Goal: Information Seeking & Learning: Learn about a topic

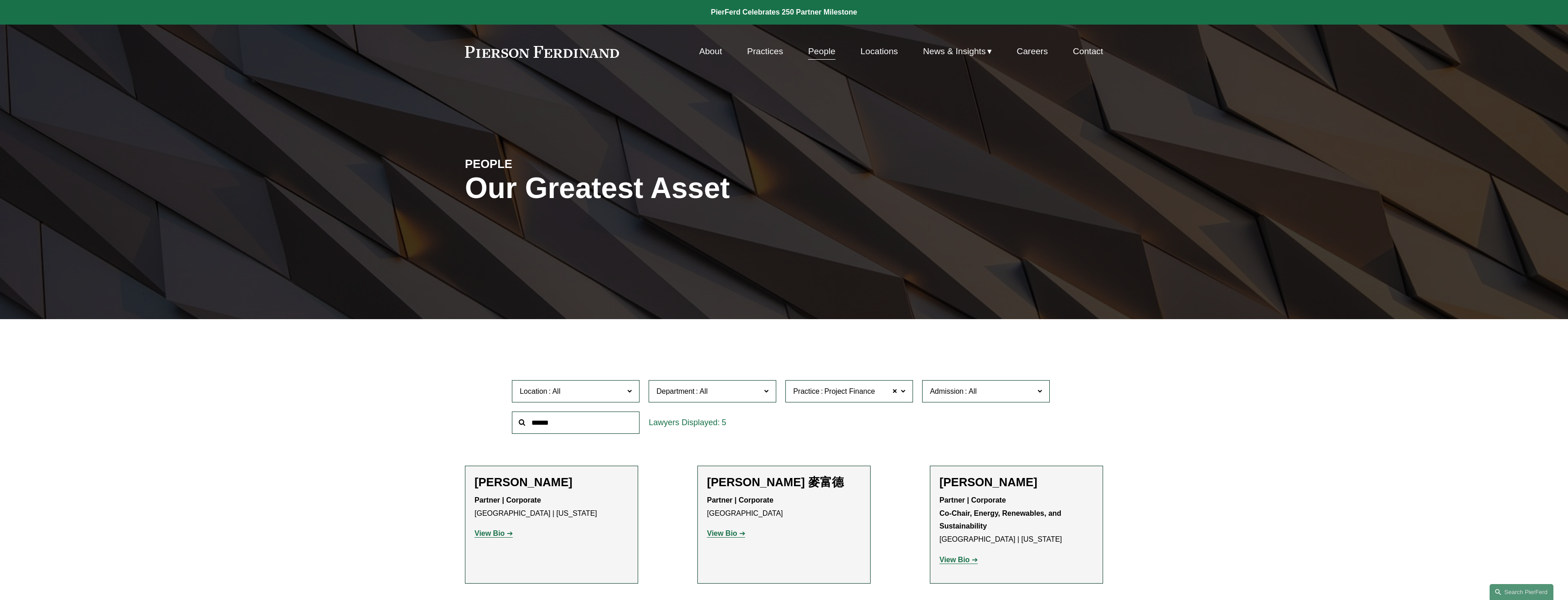
click at [825, 52] on link "People" at bounding box center [821, 51] width 28 height 17
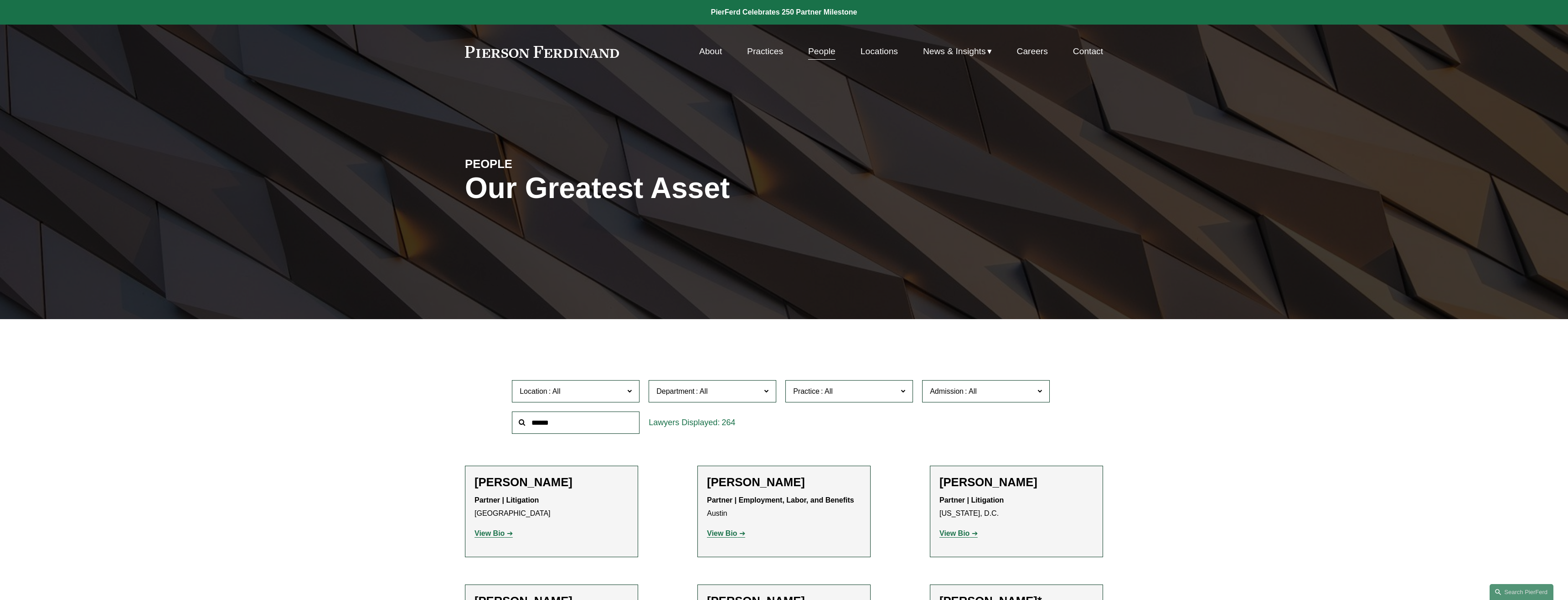
click at [558, 426] on input "text" at bounding box center [575, 423] width 128 height 22
type input "*****"
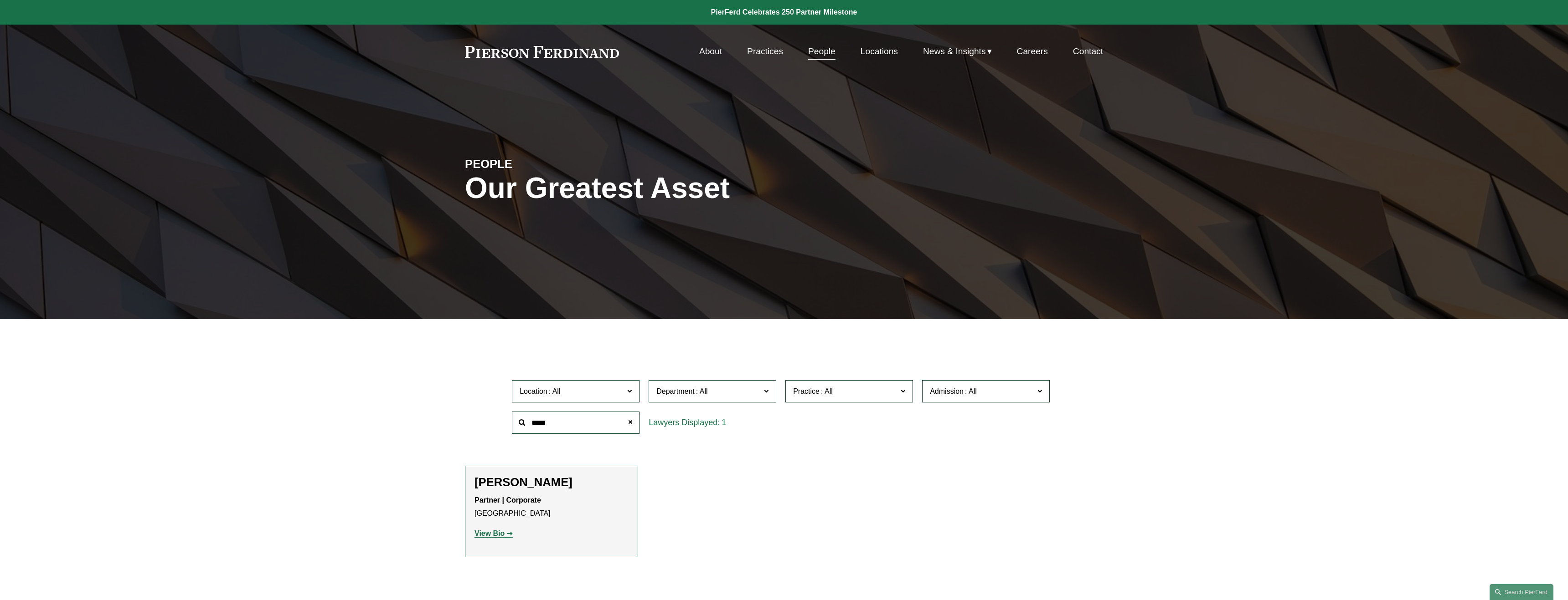
click at [498, 534] on strong "View Bio" at bounding box center [489, 533] width 30 height 8
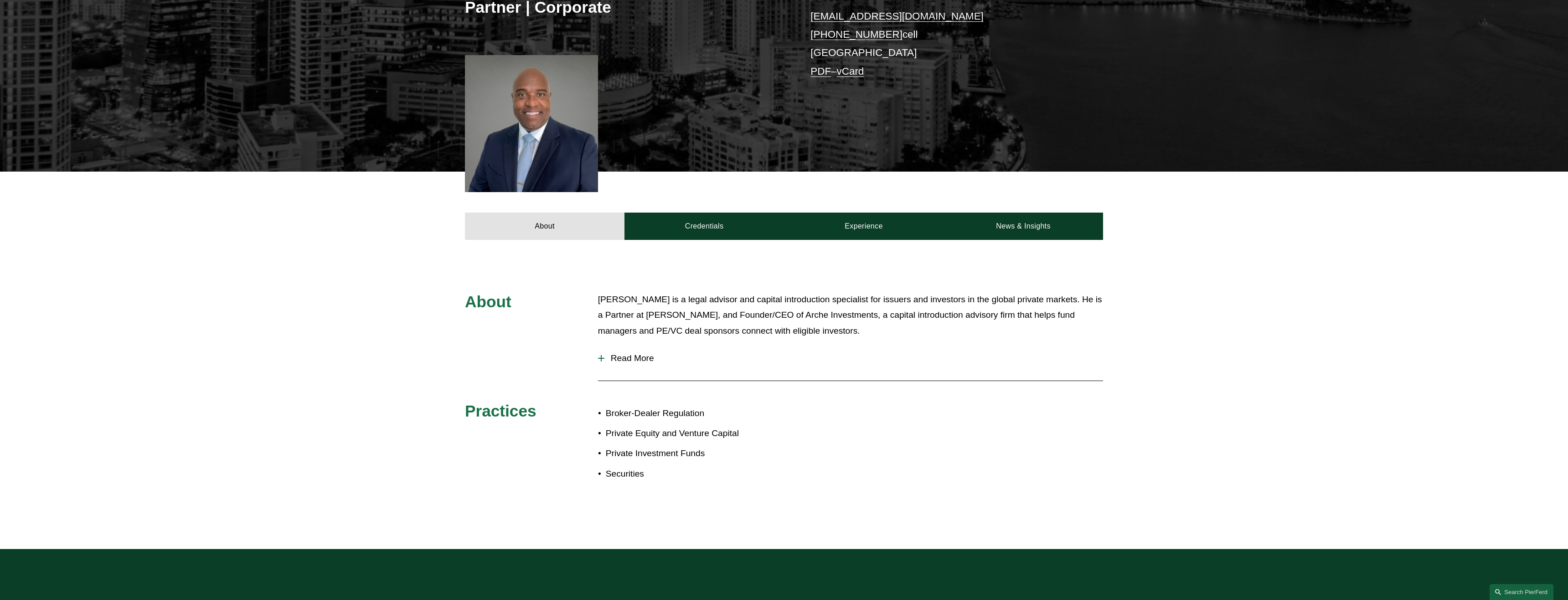
scroll to position [215, 0]
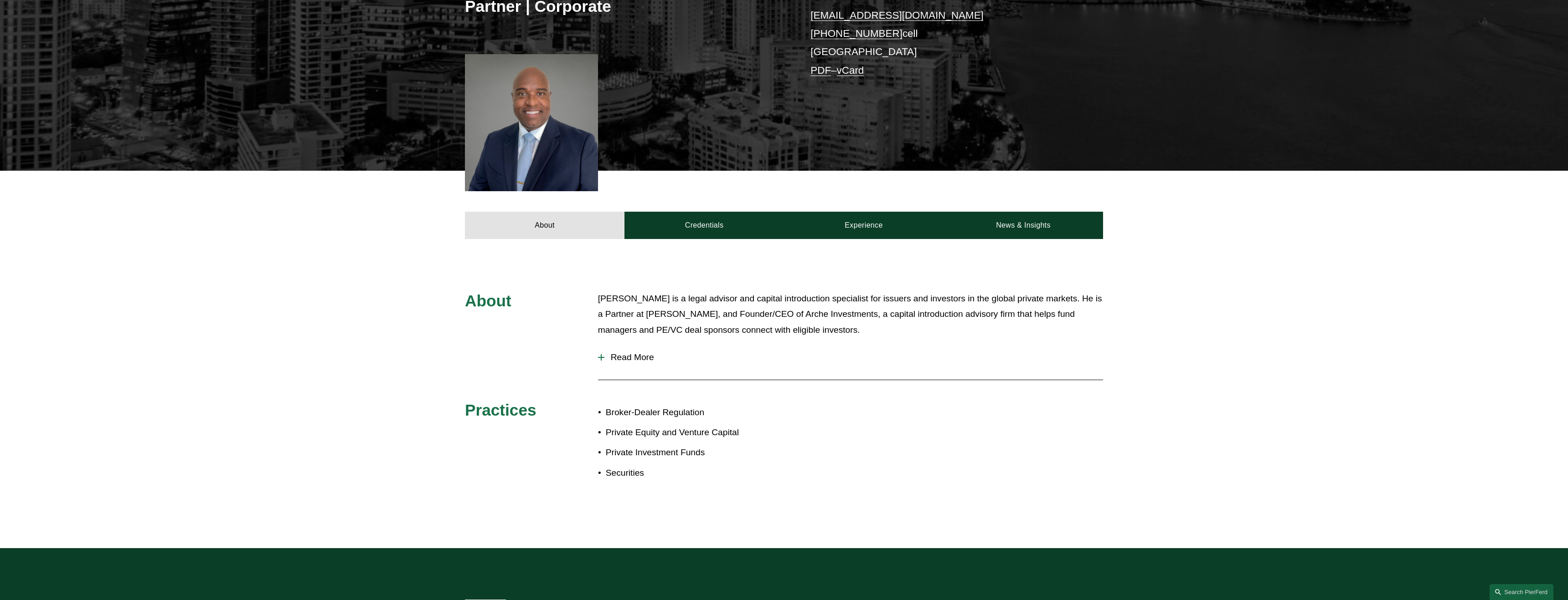
click at [651, 358] on span "Read More" at bounding box center [854, 357] width 499 height 10
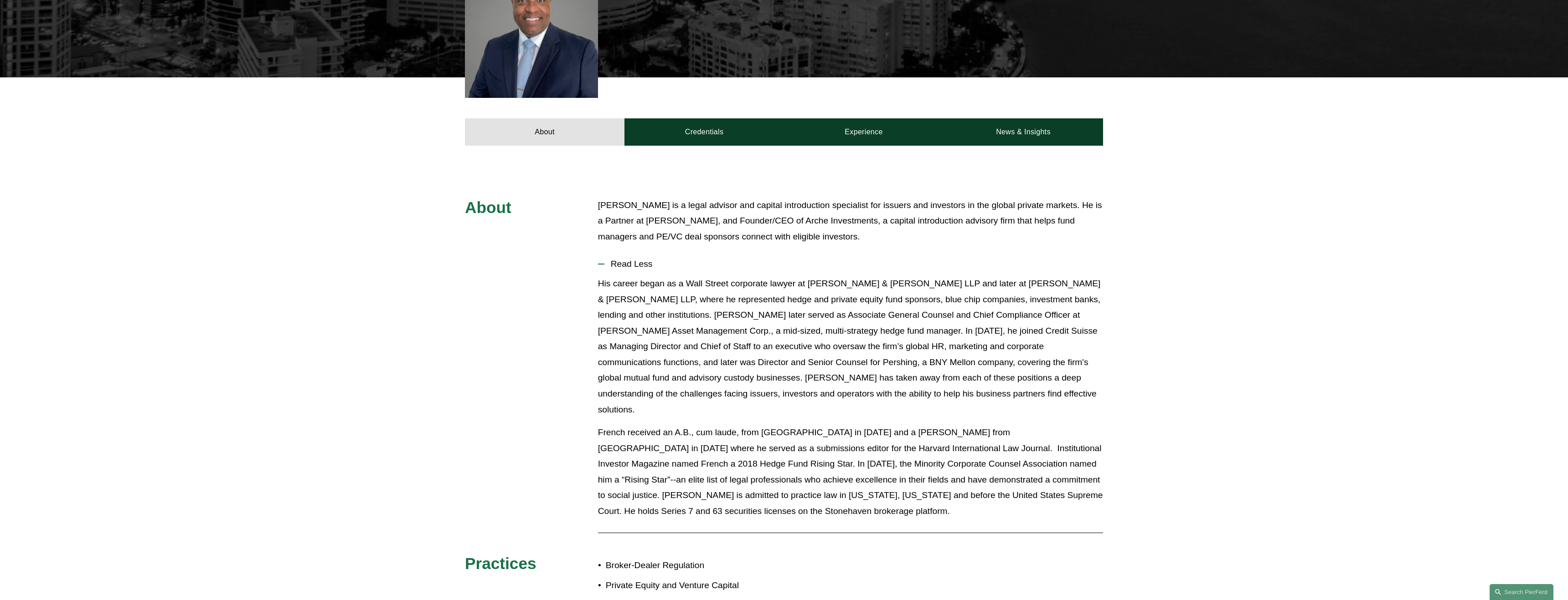
scroll to position [312, 0]
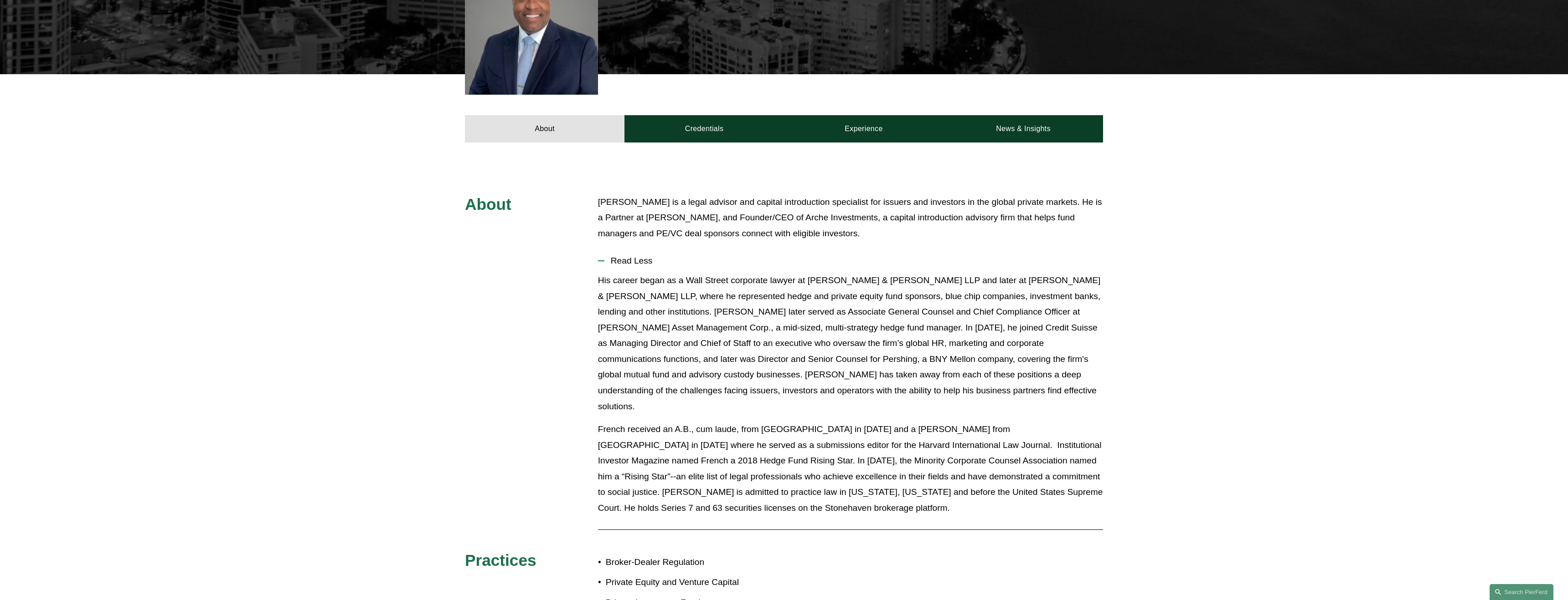
drag, startPoint x: 598, startPoint y: 201, endPoint x: 750, endPoint y: 208, distance: 152.2
click at [916, 230] on p "Jamil French is a legal advisor and capital introduction specialist for issuers…" at bounding box center [850, 218] width 505 height 47
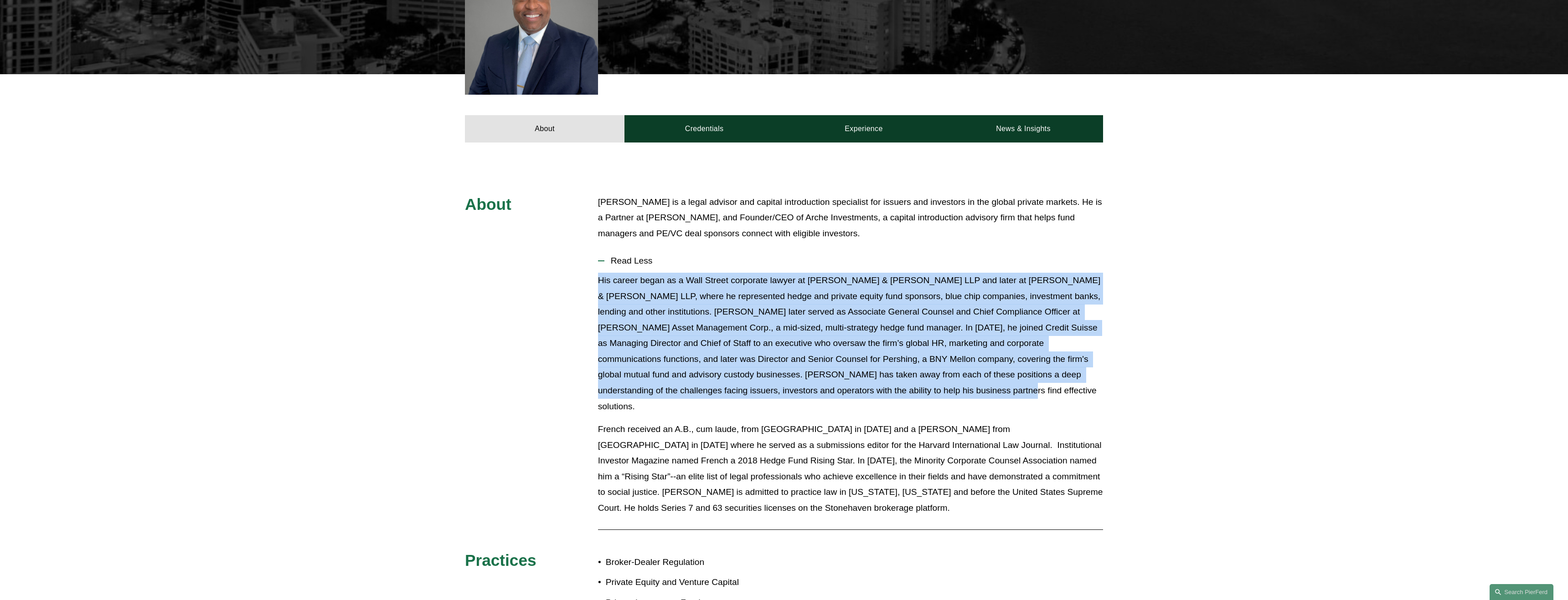
drag, startPoint x: 600, startPoint y: 280, endPoint x: 914, endPoint y: 394, distance: 334.1
click at [914, 394] on p "His career began as a Wall Street corporate lawyer at Simpson Thacher & Bartlet…" at bounding box center [850, 343] width 505 height 142
copy p "His career began as a Wall Street corporate lawyer at Simpson Thacher & Bartlet…"
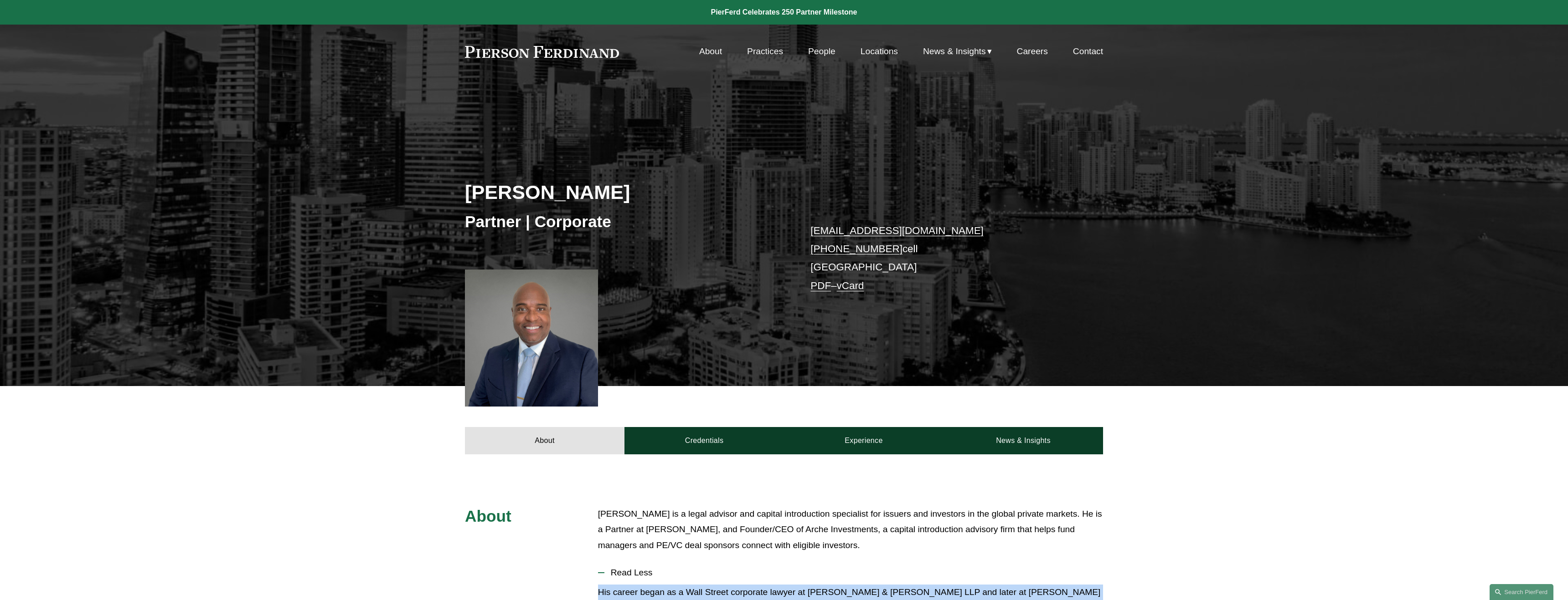
scroll to position [3, 0]
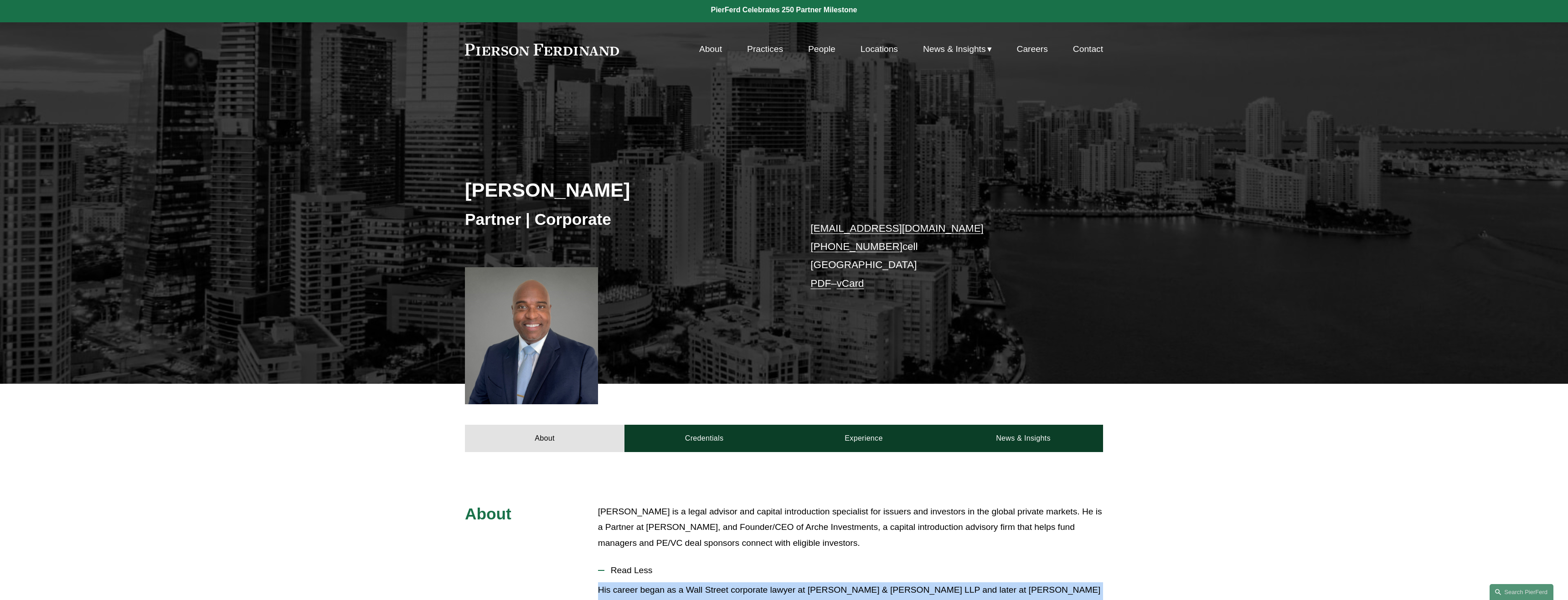
click at [774, 49] on link "Practices" at bounding box center [765, 49] width 36 height 17
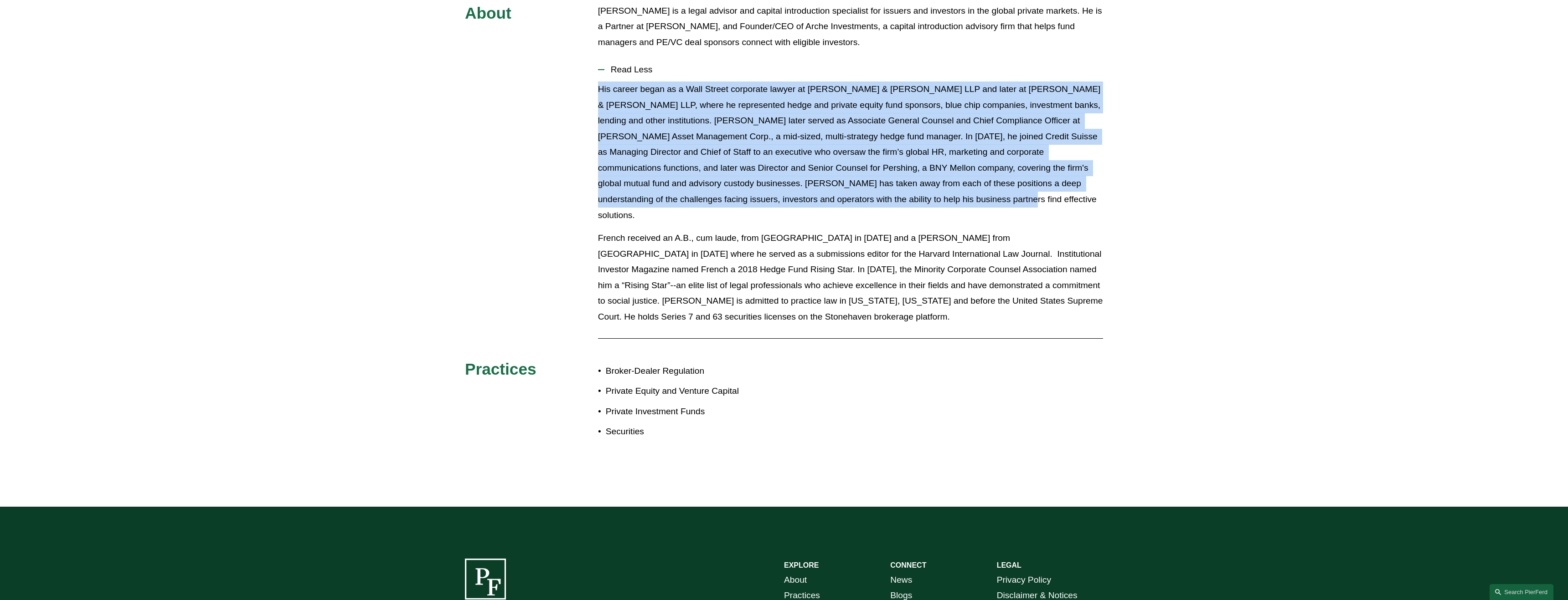
scroll to position [504, 0]
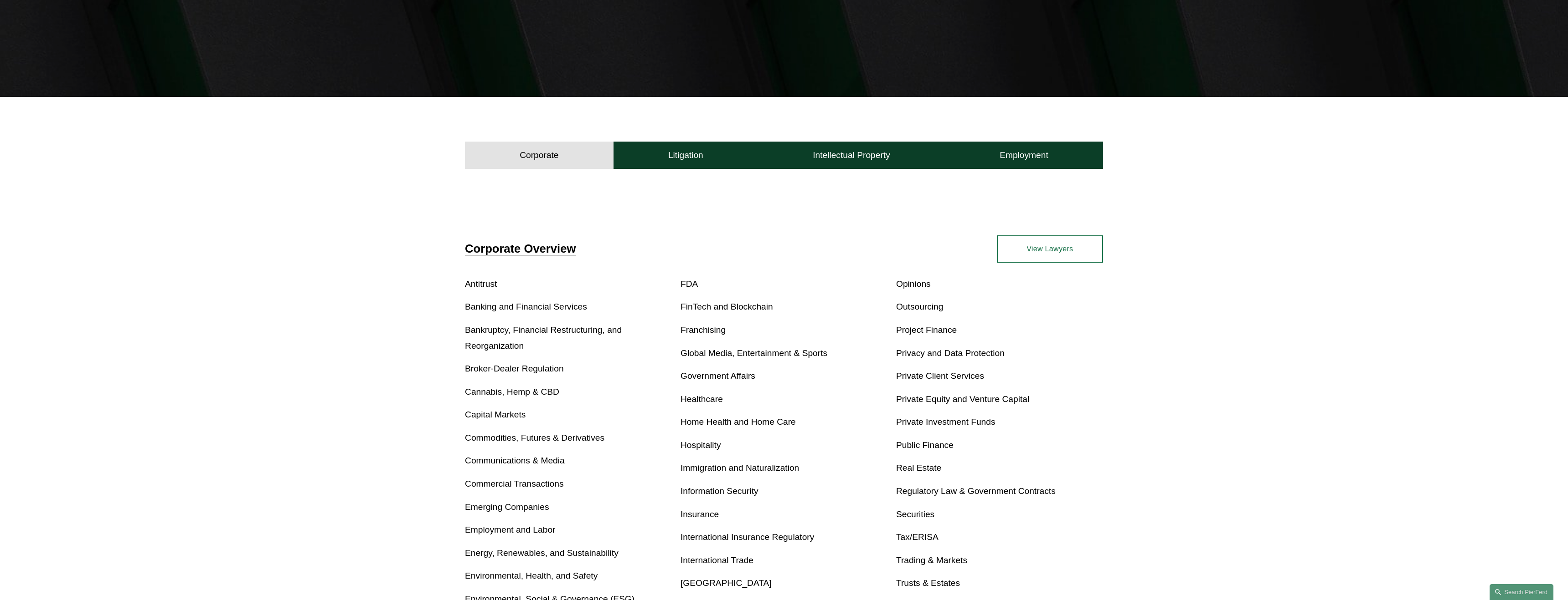
scroll to position [246, 0]
